Goal: Transaction & Acquisition: Register for event/course

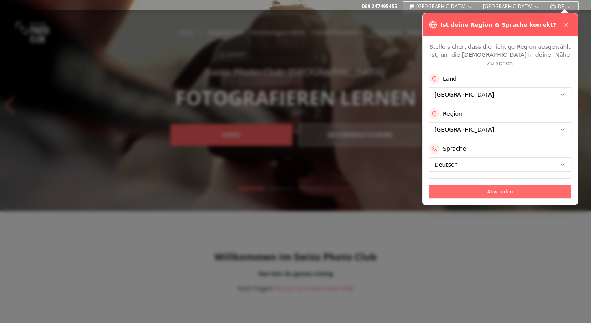
click at [507, 185] on button "Anwenden" at bounding box center [500, 191] width 142 height 13
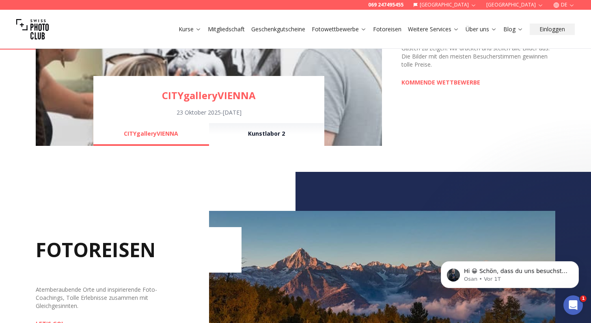
scroll to position [563, 0]
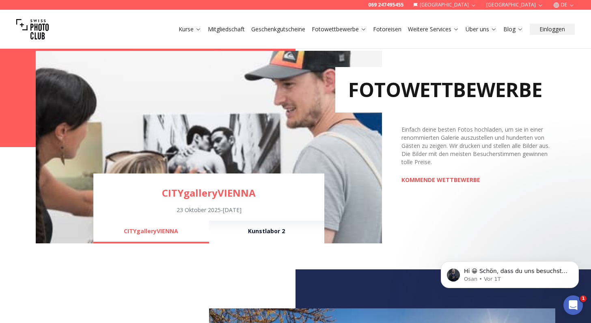
click at [437, 179] on link "KOMMENDE WETTBEWERBE" at bounding box center [441, 180] width 79 height 8
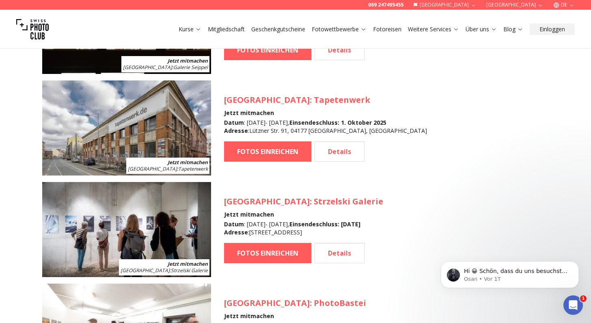
scroll to position [1046, 0]
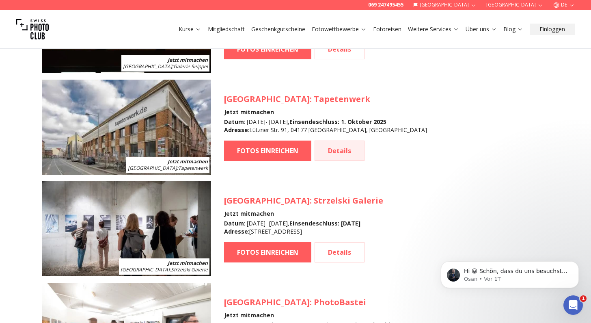
click at [339, 150] on link "Details" at bounding box center [340, 151] width 50 height 20
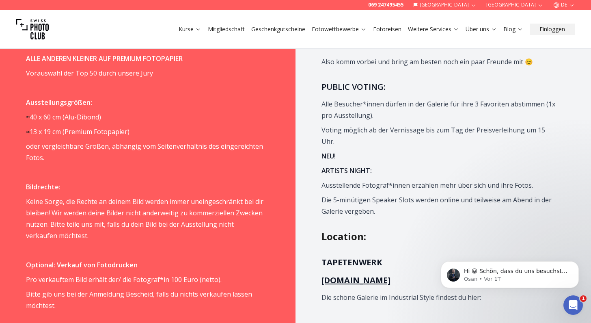
scroll to position [717, 0]
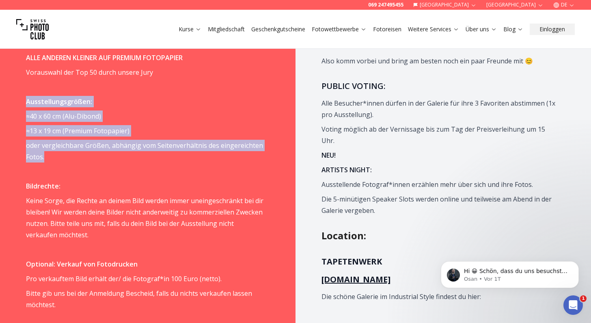
drag, startPoint x: 25, startPoint y: 67, endPoint x: 138, endPoint y: 121, distance: 125.2
click at [138, 121] on div "Wie wird es funktionieren? FOTOS HOCHLADEN Bitte Einsendeschluss beachten Du ka…" at bounding box center [148, 312] width 296 height 863
copy span "Ausstellungsgrößen: ≈ 40 x 60 cm ( Alu-Dibond) ≈ 13 x 19 cm ( Premium Fotopapie…"
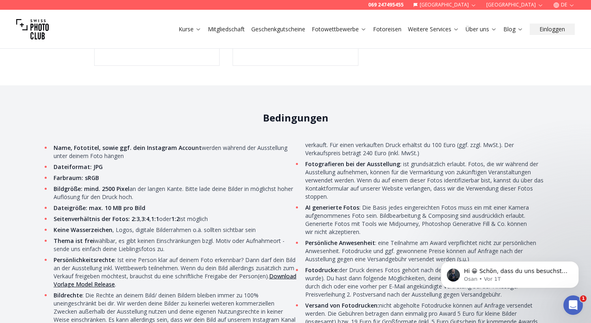
scroll to position [1889, 0]
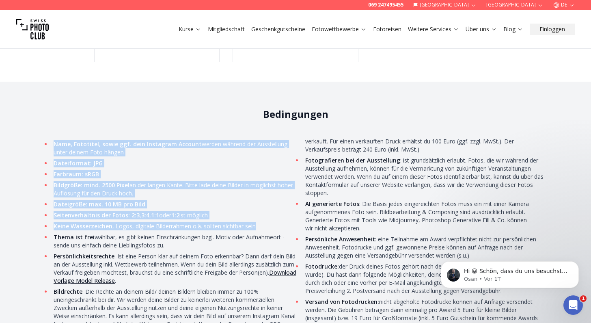
drag, startPoint x: 52, startPoint y: 108, endPoint x: 255, endPoint y: 191, distance: 219.2
click at [255, 191] on ul "Name, Fototitel, sowie ggf. dein Instagram Account werden während der Ausstellu…" at bounding box center [295, 246] width 507 height 218
copy ul "Name, Fototitel, sowie ggf. dein Instagram Account werden während der Ausstellu…"
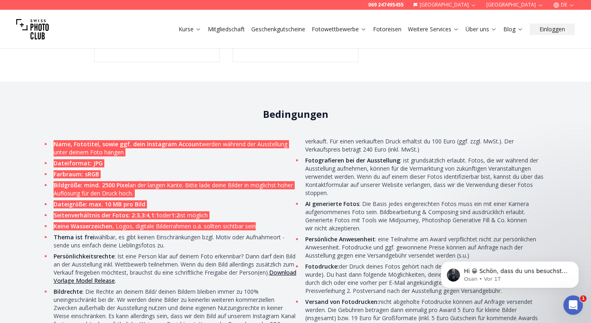
click at [134, 170] on li "Farbraum: sRGB" at bounding box center [175, 174] width 246 height 8
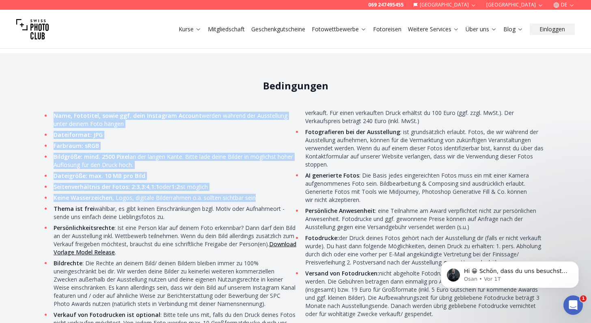
scroll to position [1920, 0]
